Goal: Transaction & Acquisition: Purchase product/service

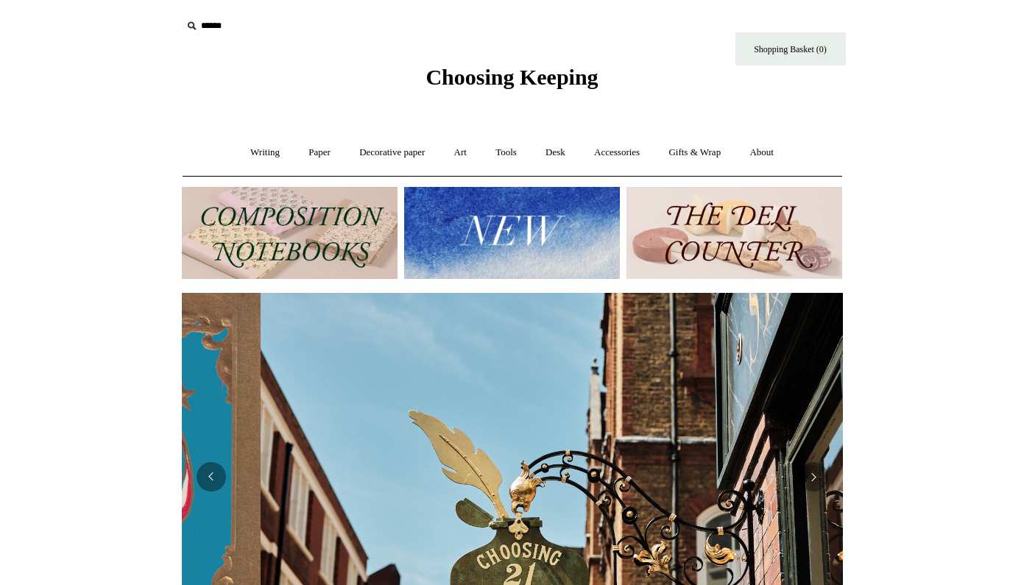
scroll to position [0, 661]
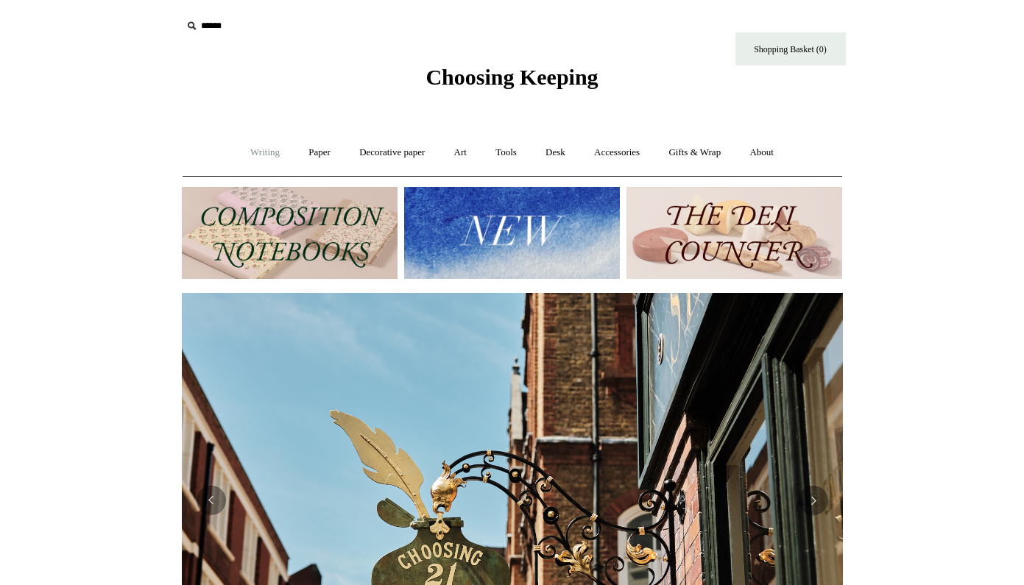
click at [256, 151] on link "Writing +" at bounding box center [265, 152] width 56 height 39
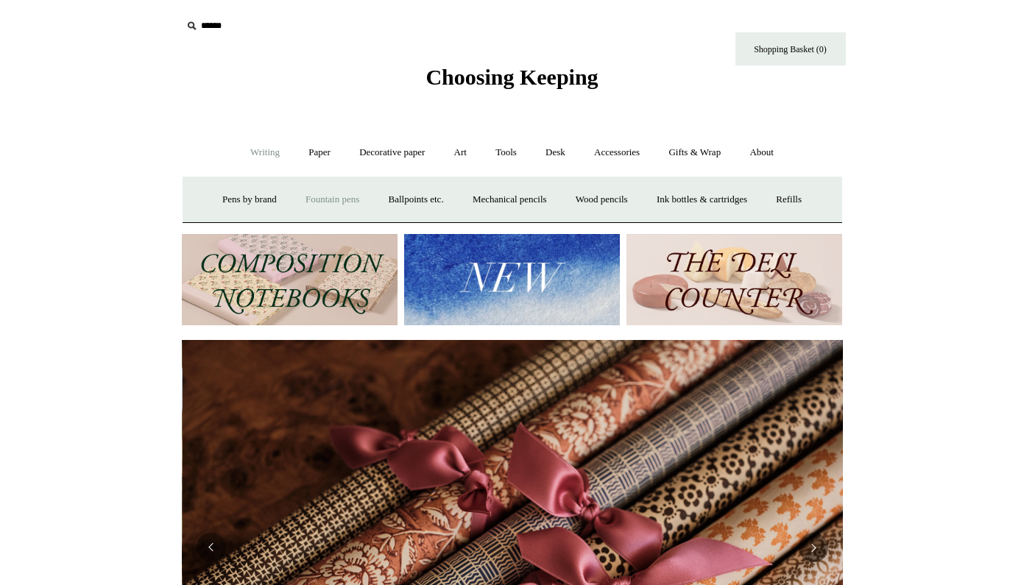
scroll to position [0, 1322]
click at [331, 202] on link "Fountain pens +" at bounding box center [332, 199] width 80 height 39
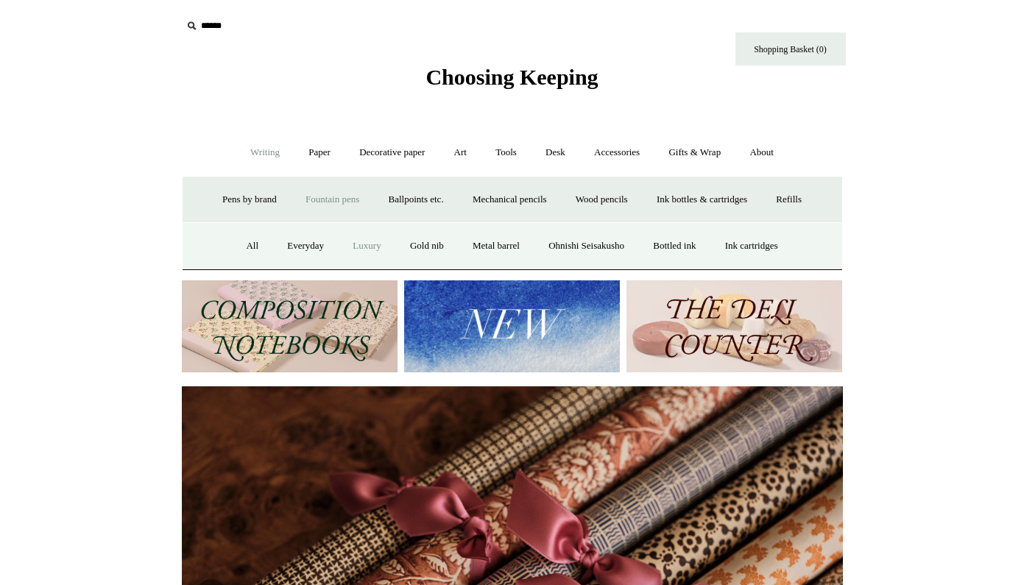
click at [366, 246] on link "Luxury" at bounding box center [366, 246] width 54 height 39
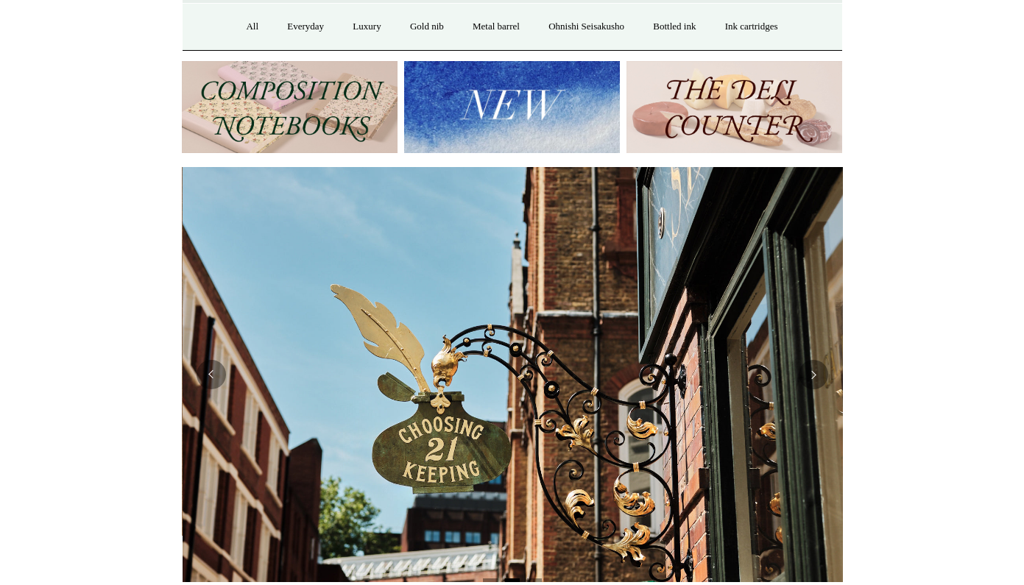
scroll to position [0, 661]
click at [214, 377] on button "Previous" at bounding box center [210, 374] width 29 height 29
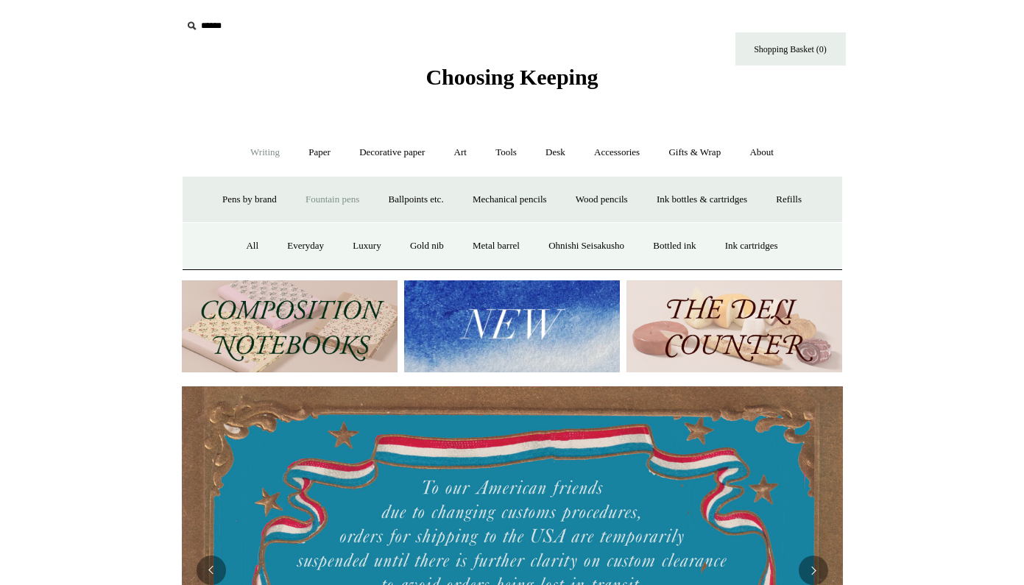
scroll to position [0, 0]
click at [772, 146] on link "About +" at bounding box center [761, 152] width 51 height 39
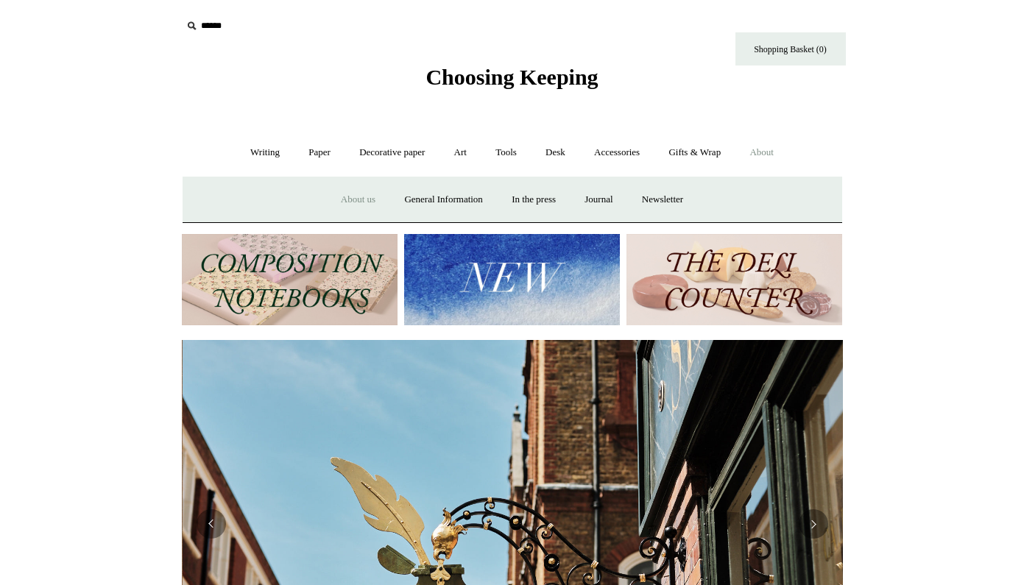
scroll to position [0, 661]
click at [354, 199] on link "About us" at bounding box center [357, 199] width 61 height 39
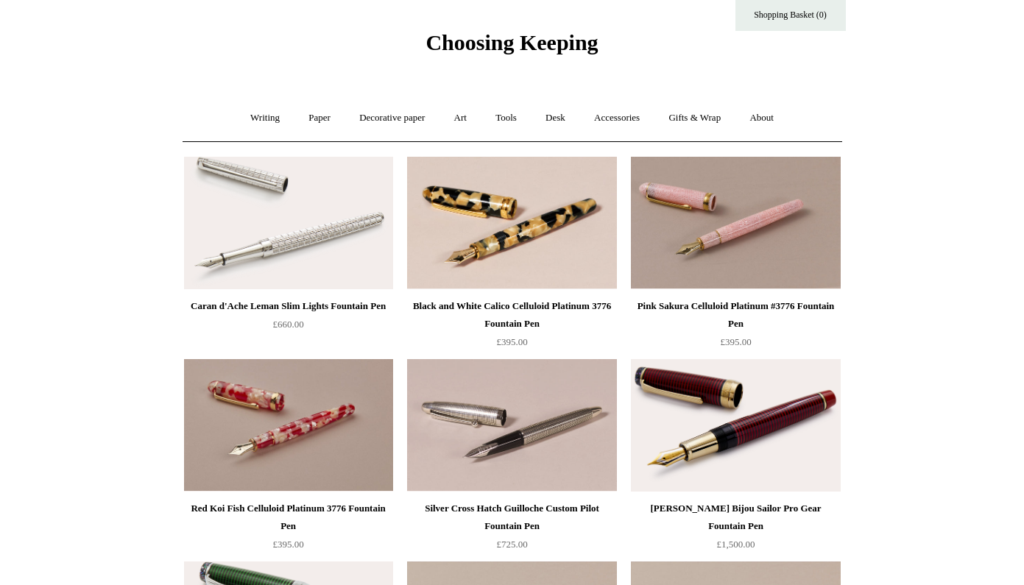
scroll to position [21, 0]
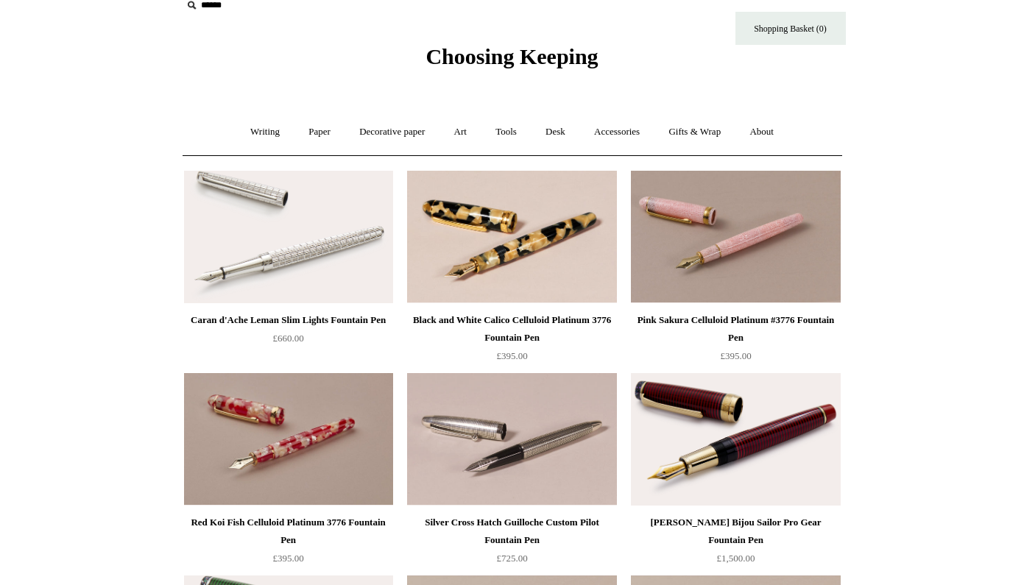
click at [283, 270] on img at bounding box center [288, 237] width 209 height 132
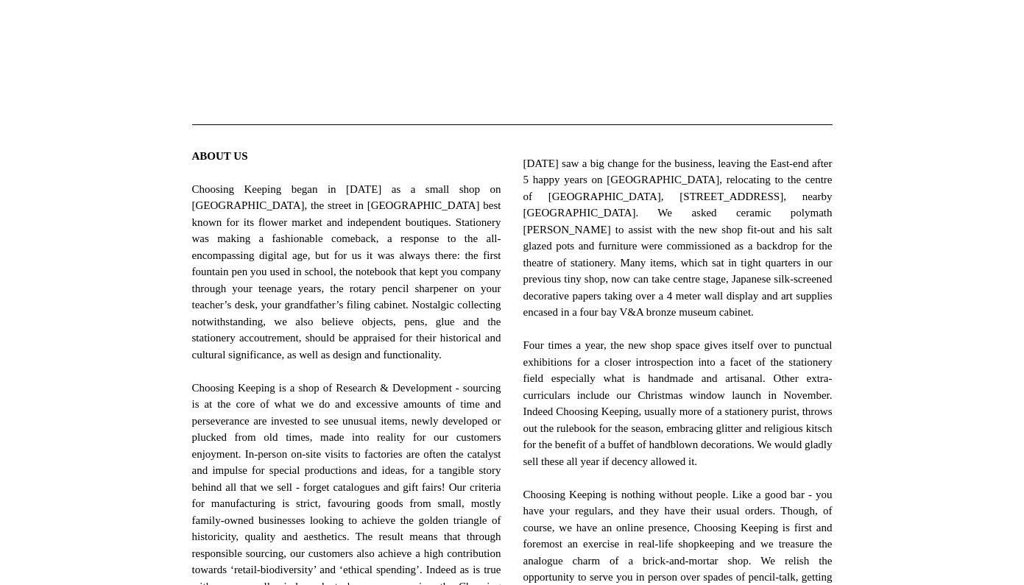
scroll to position [445, 0]
